Goal: Transaction & Acquisition: Download file/media

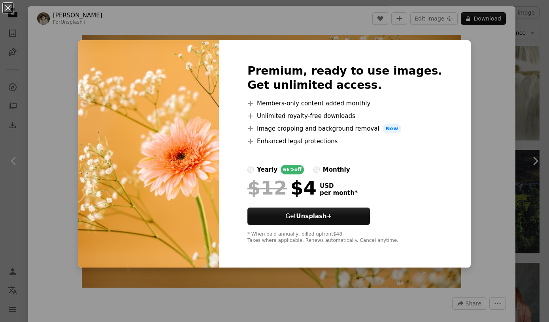
scroll to position [0, 685]
click at [484, 164] on div "An X shape Premium, ready to use images. Get unlimited access. A plus sign Memb…" at bounding box center [274, 161] width 549 height 322
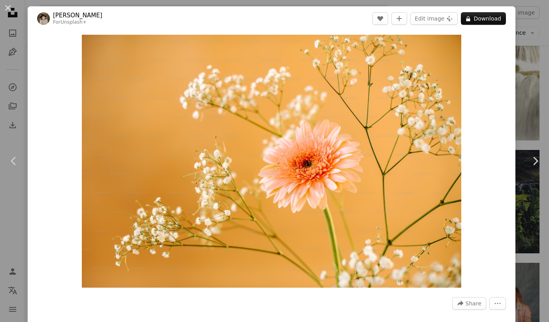
click at [13, 9] on button "An X shape" at bounding box center [7, 7] width 9 height 9
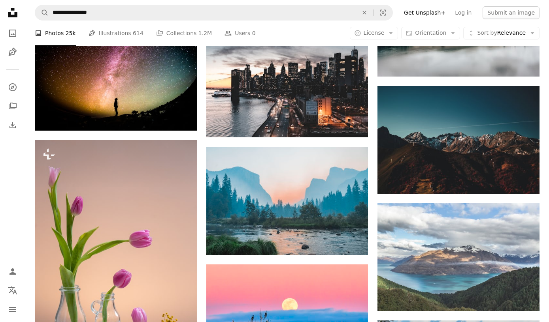
scroll to position [2726, 0]
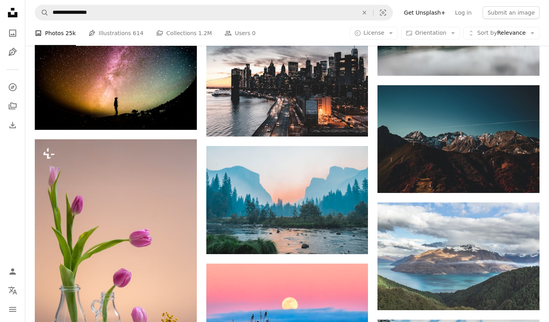
click at [390, 34] on button "A copyright icon © License Arrow down" at bounding box center [374, 33] width 49 height 13
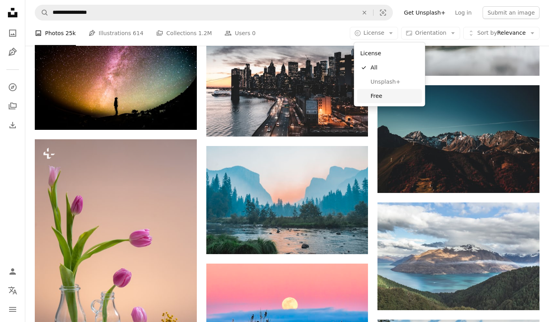
click at [384, 99] on span "Free" at bounding box center [395, 96] width 48 height 8
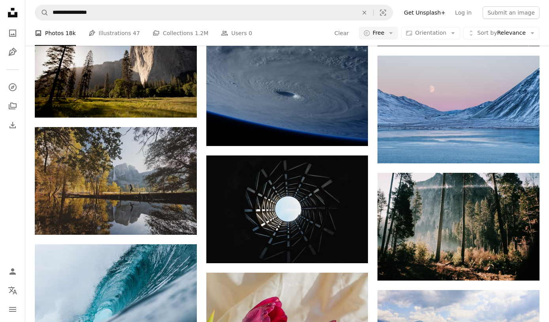
scroll to position [3302, 0]
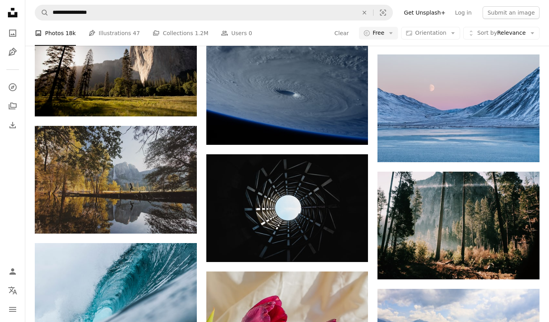
click at [496, 135] on img at bounding box center [458, 109] width 162 height 108
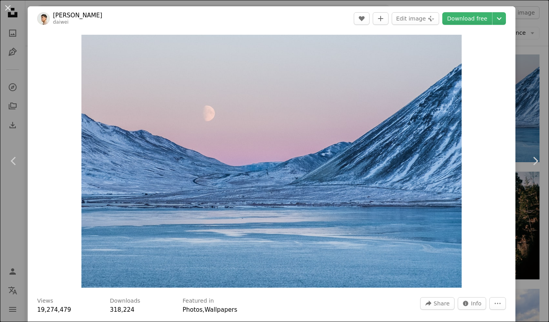
click at [505, 19] on icon "Chevron down" at bounding box center [499, 18] width 13 height 9
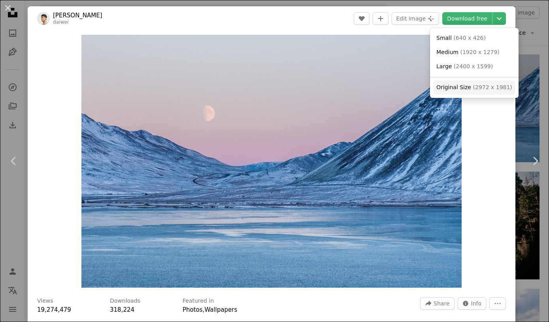
click at [486, 88] on span "( 2972 x 1981 )" at bounding box center [492, 87] width 39 height 6
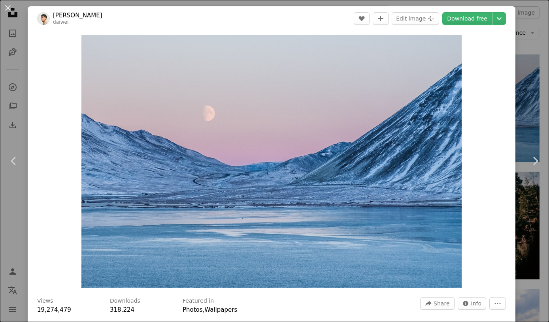
scroll to position [3314, 0]
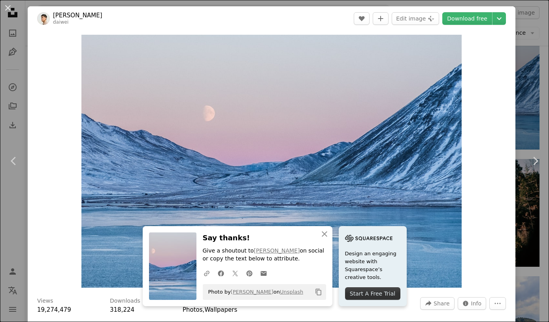
click at [13, 11] on button "An X shape" at bounding box center [7, 7] width 9 height 9
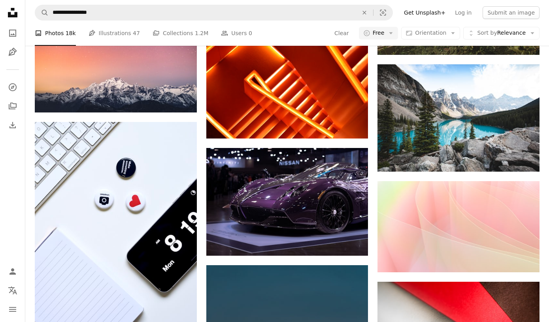
scroll to position [12706, 0]
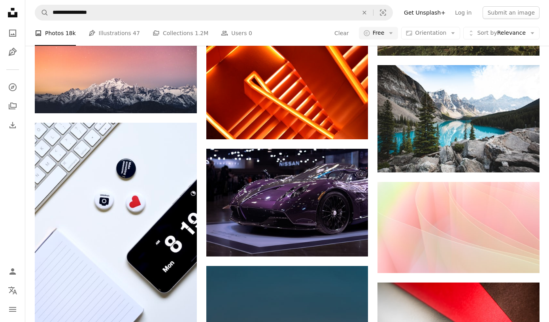
click at [501, 235] on img at bounding box center [458, 227] width 162 height 91
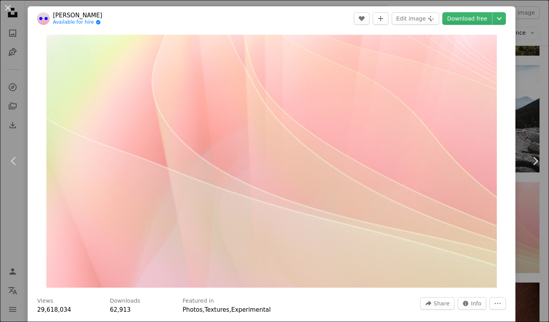
click at [505, 21] on icon "Chevron down" at bounding box center [499, 18] width 13 height 9
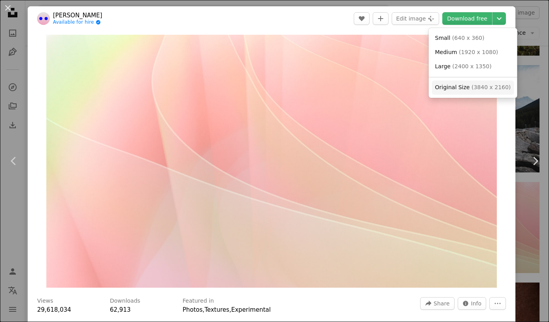
click at [489, 88] on span "( 3840 x 2160 )" at bounding box center [490, 87] width 39 height 6
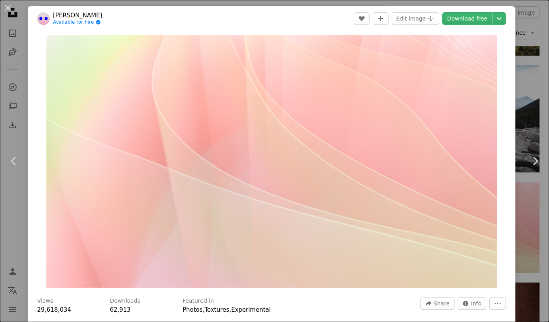
scroll to position [12719, 0]
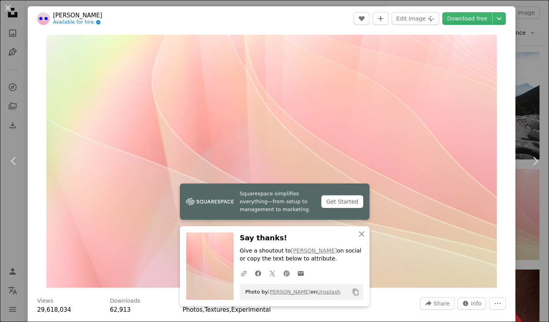
click at [6, 6] on button "An X shape" at bounding box center [7, 7] width 9 height 9
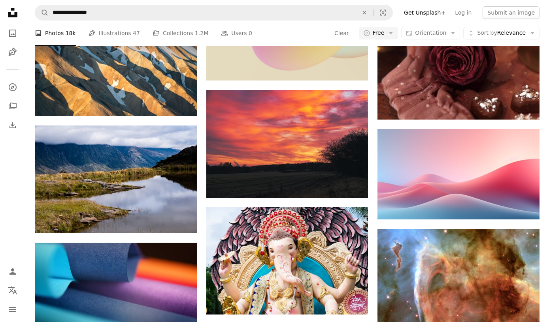
scroll to position [16157, 0]
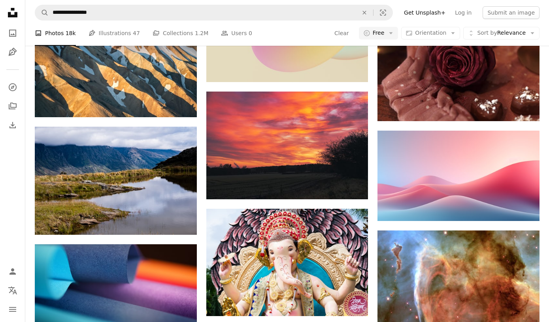
click at [481, 196] on img at bounding box center [458, 176] width 162 height 90
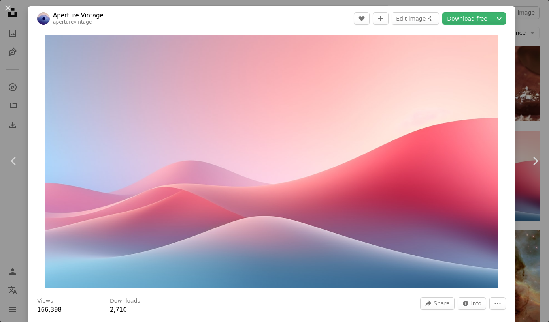
click at [503, 21] on icon "Chevron down" at bounding box center [499, 18] width 13 height 9
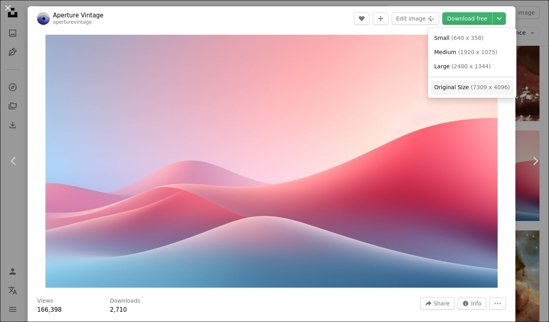
click at [492, 88] on span "( 7309 x 4096 )" at bounding box center [490, 87] width 39 height 6
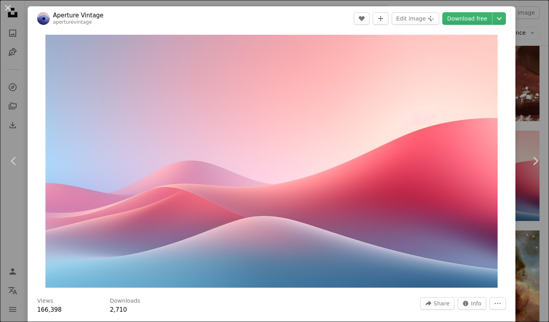
scroll to position [16170, 0]
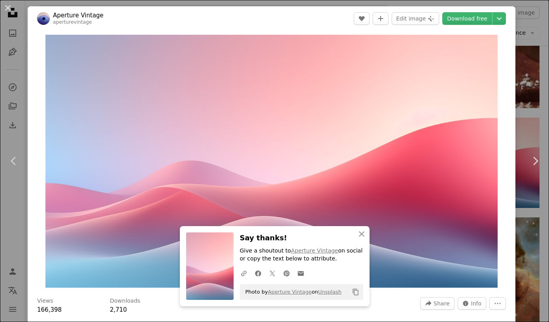
click at [8, 10] on button "An X shape" at bounding box center [7, 7] width 9 height 9
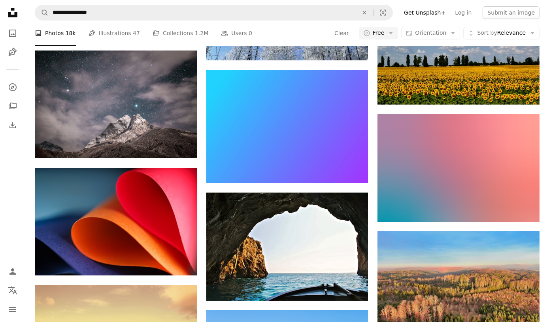
scroll to position [18958, 0]
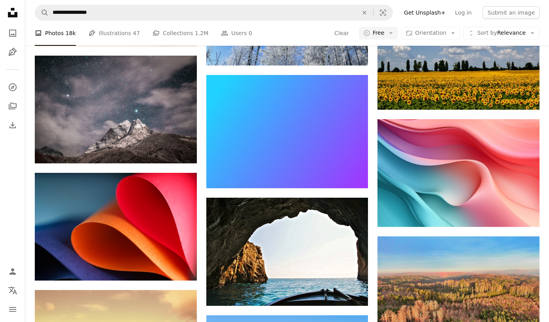
click at [483, 212] on img at bounding box center [458, 173] width 162 height 108
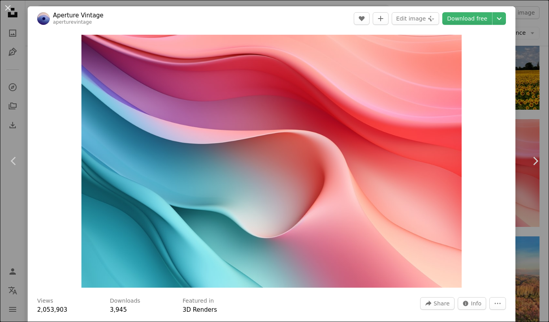
click at [500, 20] on icon "Chevron down" at bounding box center [499, 18] width 13 height 9
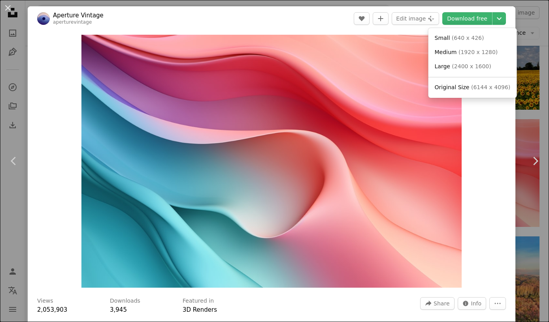
click at [471, 84] on span "( 6144 x 4096 )" at bounding box center [490, 87] width 39 height 6
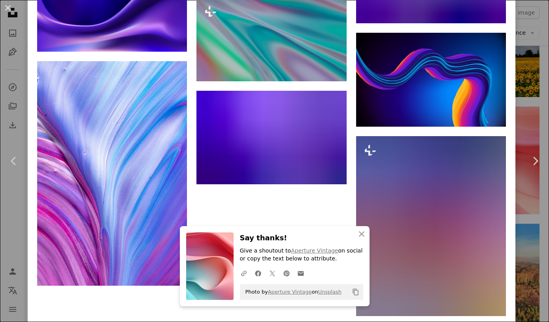
scroll to position [1865, 0]
